Goal: Transaction & Acquisition: Purchase product/service

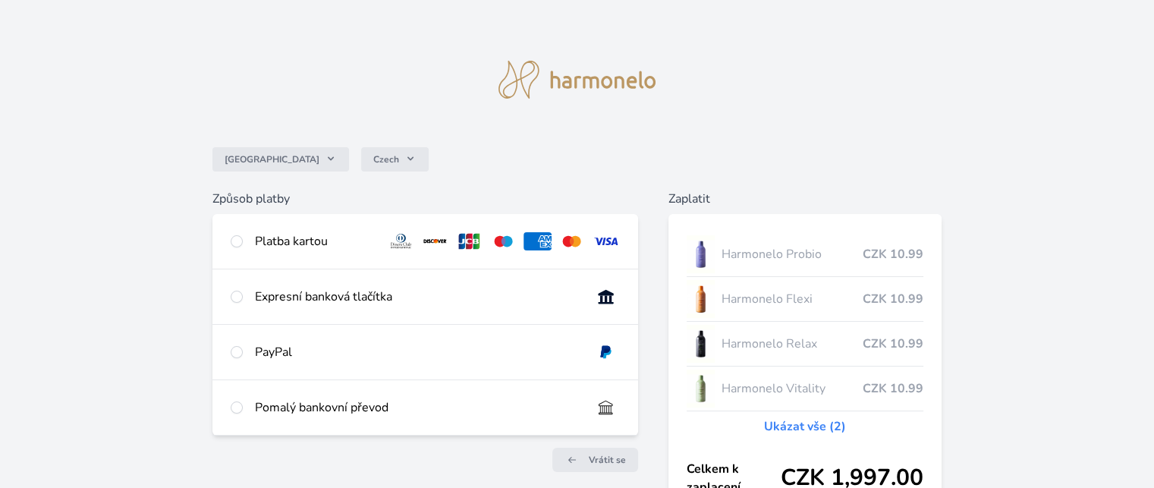
click at [262, 303] on div "Expresní banková tlačítka" at bounding box center [417, 296] width 324 height 18
radio input "true"
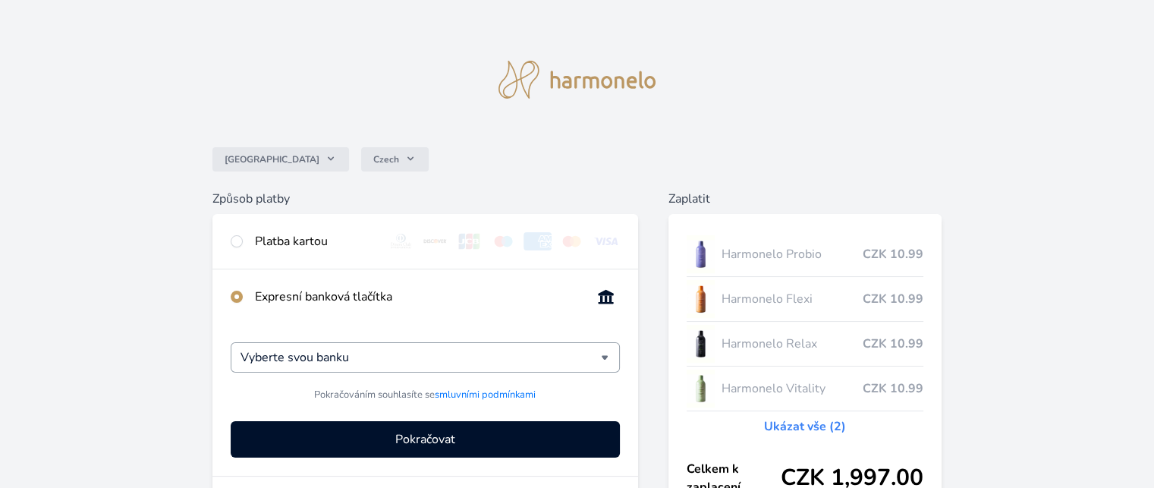
click at [607, 353] on div "Vyberte svou banku" at bounding box center [425, 357] width 388 height 30
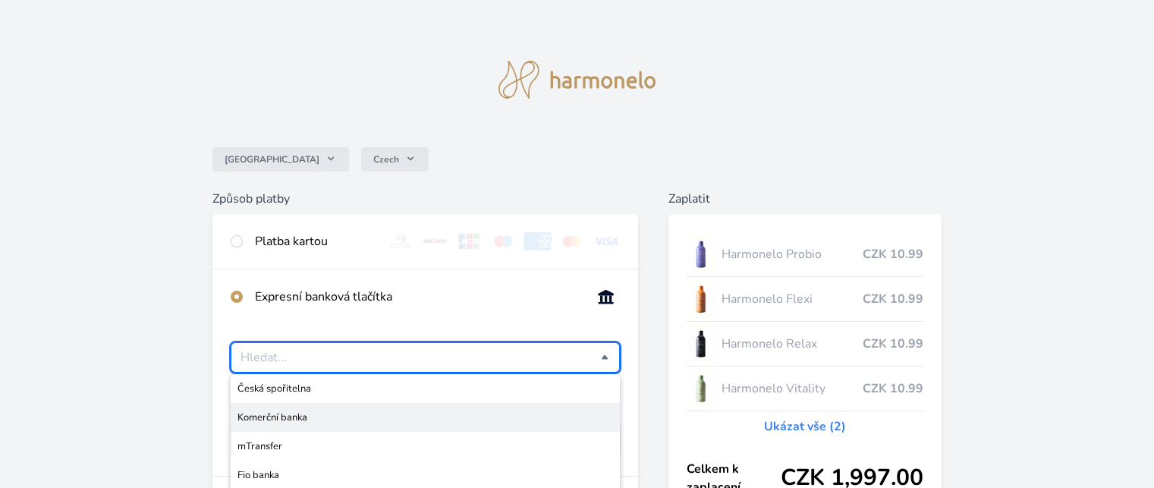
click at [515, 418] on span "Komerční banka" at bounding box center [424, 417] width 375 height 15
type input "Komerční banka"
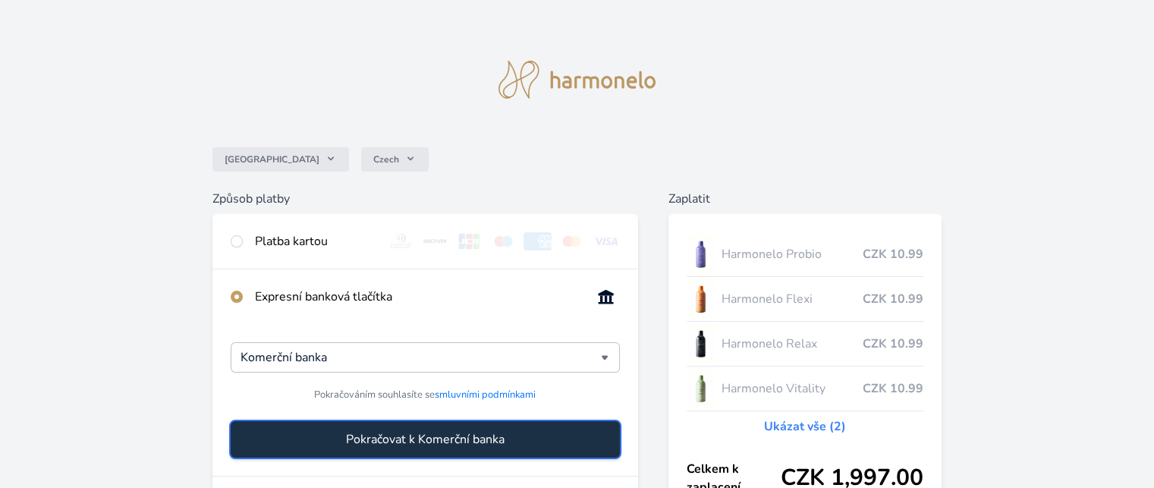
click at [473, 447] on span "Pokračovat k Komerční banka" at bounding box center [425, 439] width 159 height 18
